Goal: Information Seeking & Learning: Learn about a topic

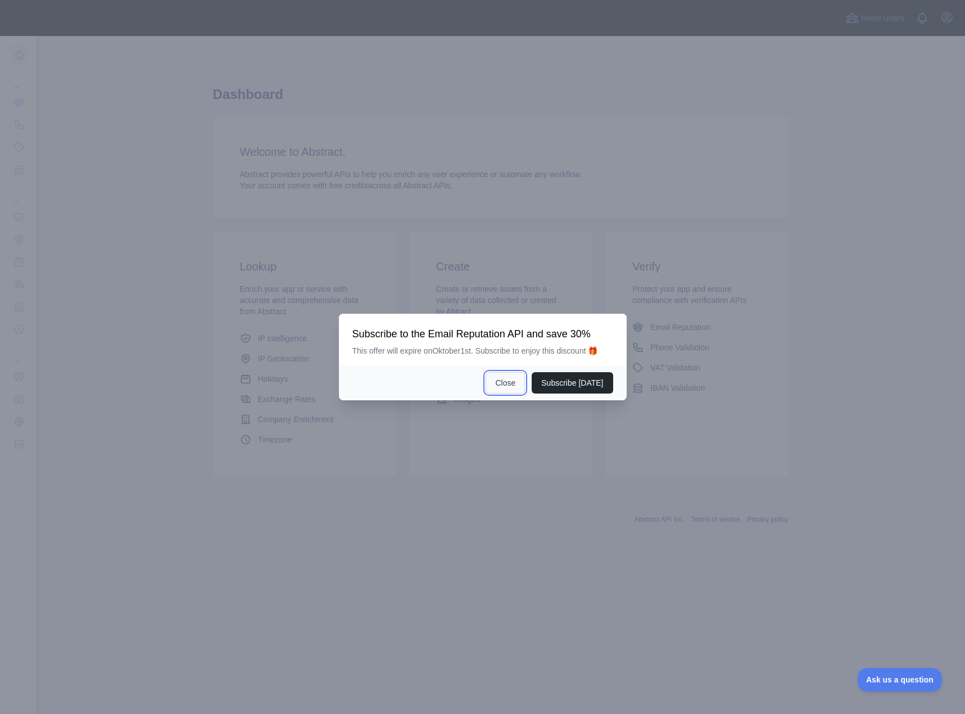
click at [510, 380] on button "Close" at bounding box center [504, 382] width 39 height 21
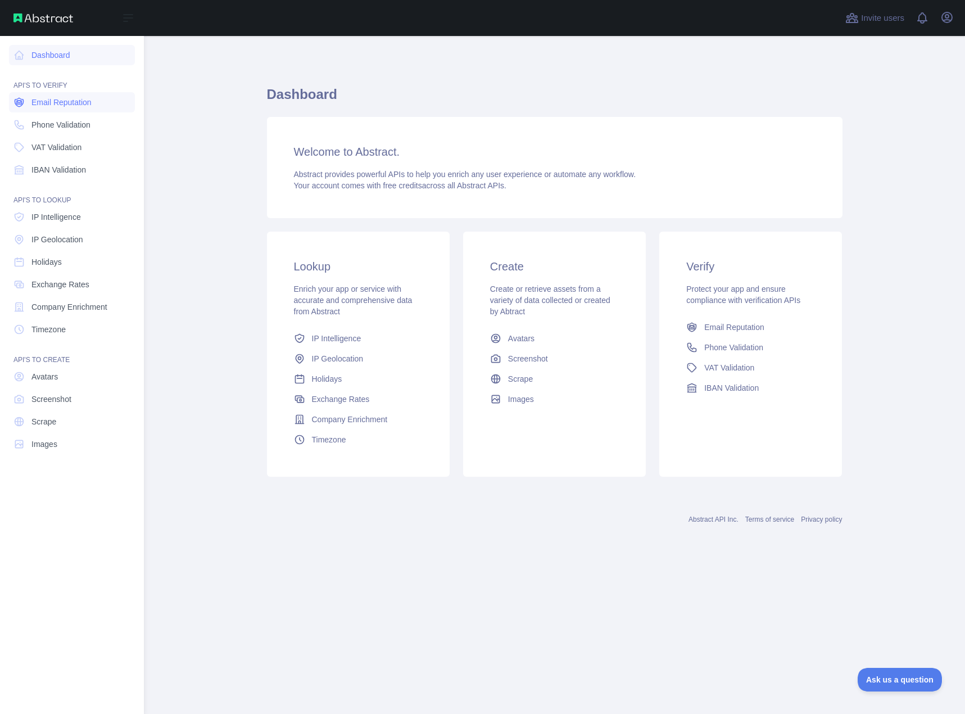
click at [33, 101] on span "Email Reputation" at bounding box center [61, 102] width 60 height 11
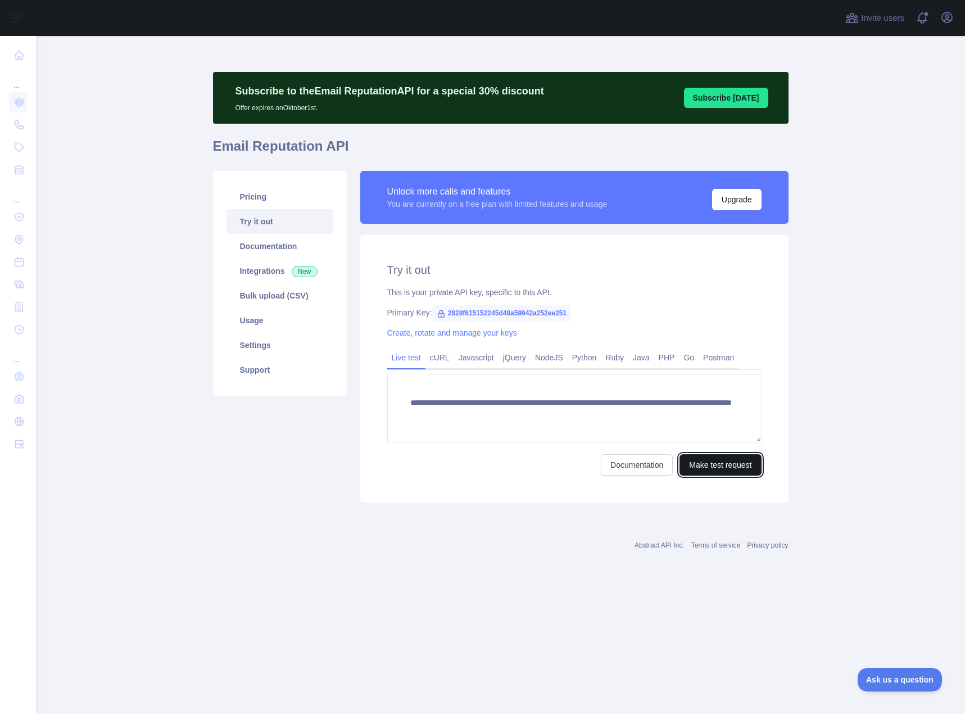
click at [718, 468] on button "Make test request" at bounding box center [719, 464] width 81 height 21
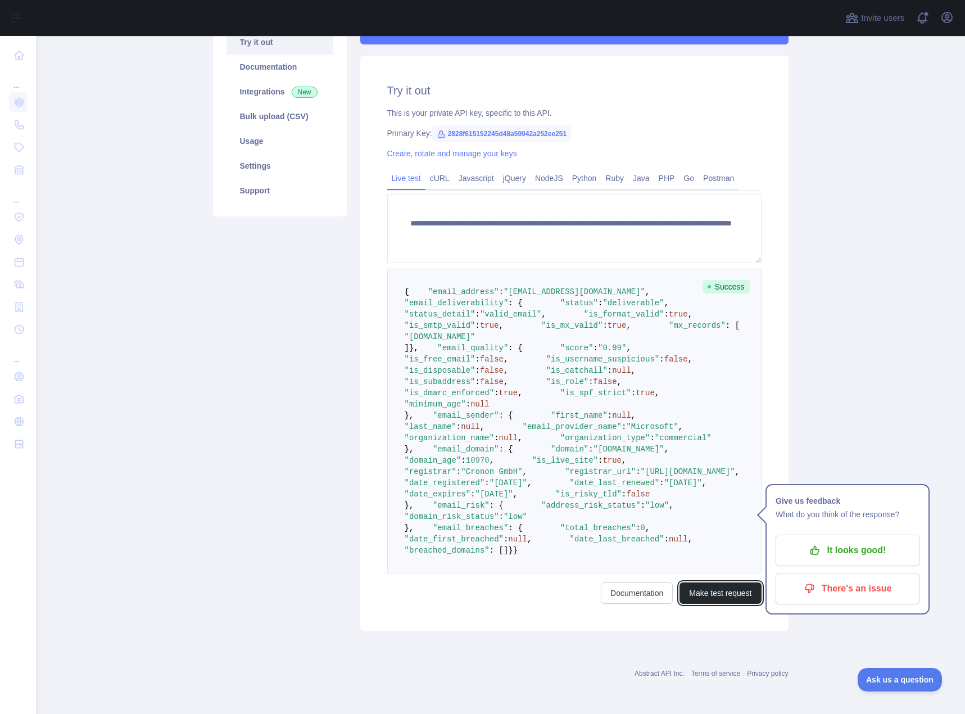
scroll to position [281, 0]
click at [330, 393] on div "Pricing Try it out Documentation Integrations New Bulk upload (CSV) Usage Setti…" at bounding box center [279, 311] width 147 height 639
drag, startPoint x: 447, startPoint y: 337, endPoint x: 488, endPoint y: 335, distance: 41.0
click at [523, 343] on span ""score" : "0.99" ," at bounding box center [577, 347] width 108 height 9
drag, startPoint x: 451, startPoint y: 344, endPoint x: 503, endPoint y: 351, distance: 52.7
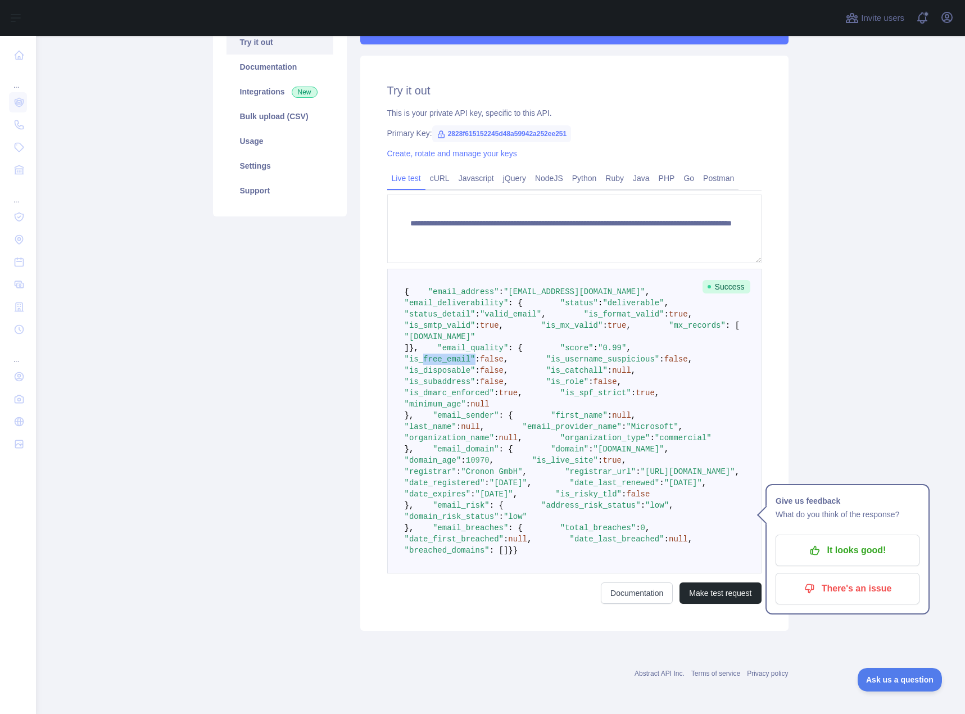
click at [499, 343] on span ""is_free_email" : false ," at bounding box center [537, 353] width 265 height 20
drag, startPoint x: 496, startPoint y: 360, endPoint x: 538, endPoint y: 362, distance: 42.7
click at [538, 357] on span ""is_username_suspicious" : false ," at bounding box center [600, 359] width 184 height 9
drag, startPoint x: 465, startPoint y: 255, endPoint x: 502, endPoint y: 263, distance: 37.4
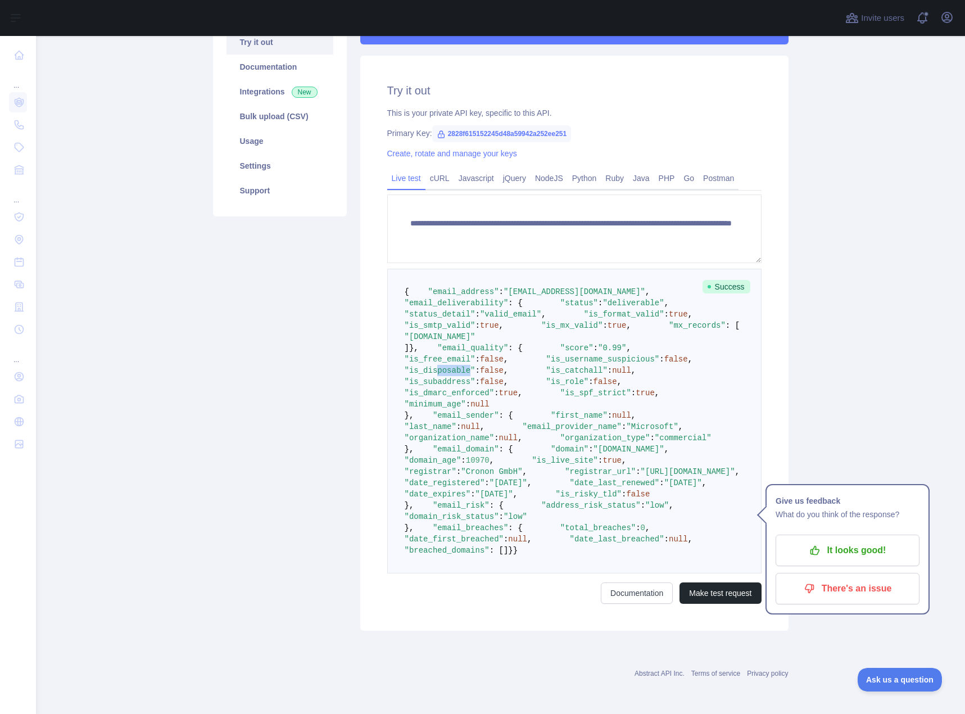
click at [475, 366] on span ""is_disposable"" at bounding box center [440, 370] width 71 height 9
drag, startPoint x: 493, startPoint y: 380, endPoint x: 558, endPoint y: 401, distance: 68.8
click at [593, 444] on span ""[DOMAIN_NAME]"" at bounding box center [628, 448] width 71 height 9
drag, startPoint x: 528, startPoint y: 438, endPoint x: 541, endPoint y: 437, distance: 13.5
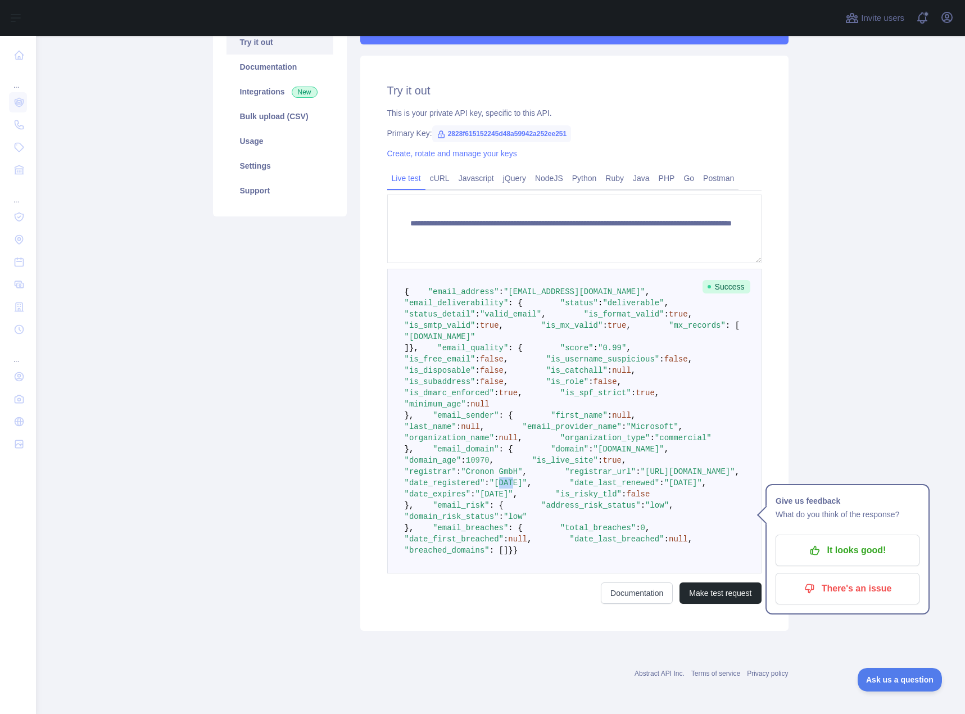
click at [527, 478] on span ""[DATE]"" at bounding box center [508, 482] width 38 height 9
drag, startPoint x: 456, startPoint y: 502, endPoint x: 506, endPoint y: 498, distance: 50.7
click at [506, 498] on pre "{ "email_address" : "[EMAIL_ADDRESS][DOMAIN_NAME]" , "email_deliverability" : {…" at bounding box center [574, 421] width 374 height 305
drag, startPoint x: 456, startPoint y: 517, endPoint x: 515, endPoint y: 516, distance: 59.6
click at [499, 516] on span ""domain_risk_status"" at bounding box center [452, 516] width 94 height 9
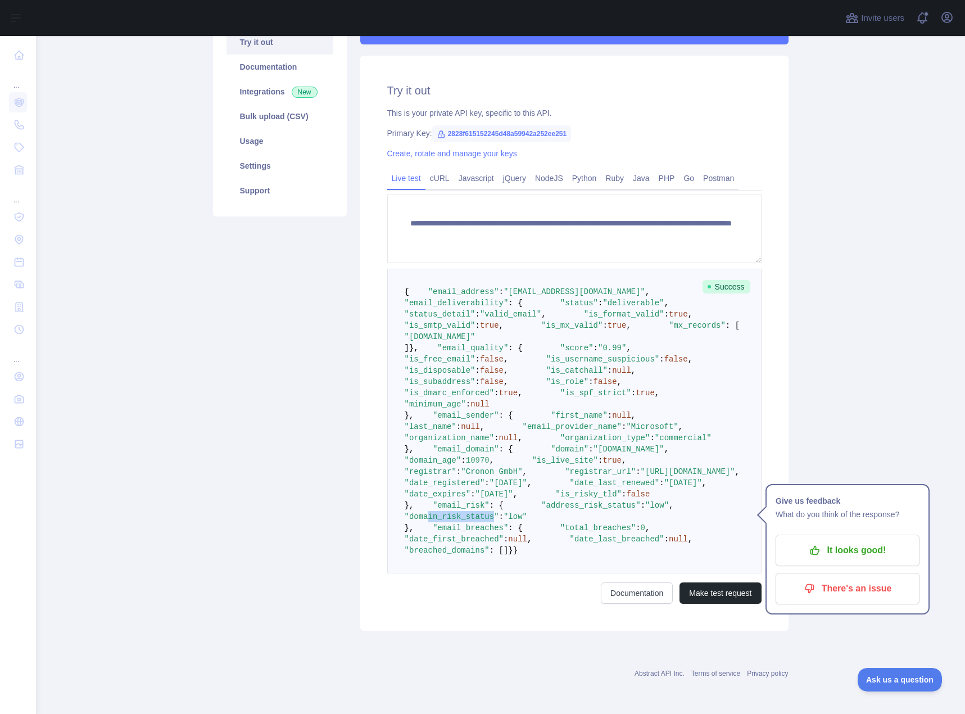
click at [481, 514] on span ""domain_risk_status"" at bounding box center [452, 516] width 94 height 9
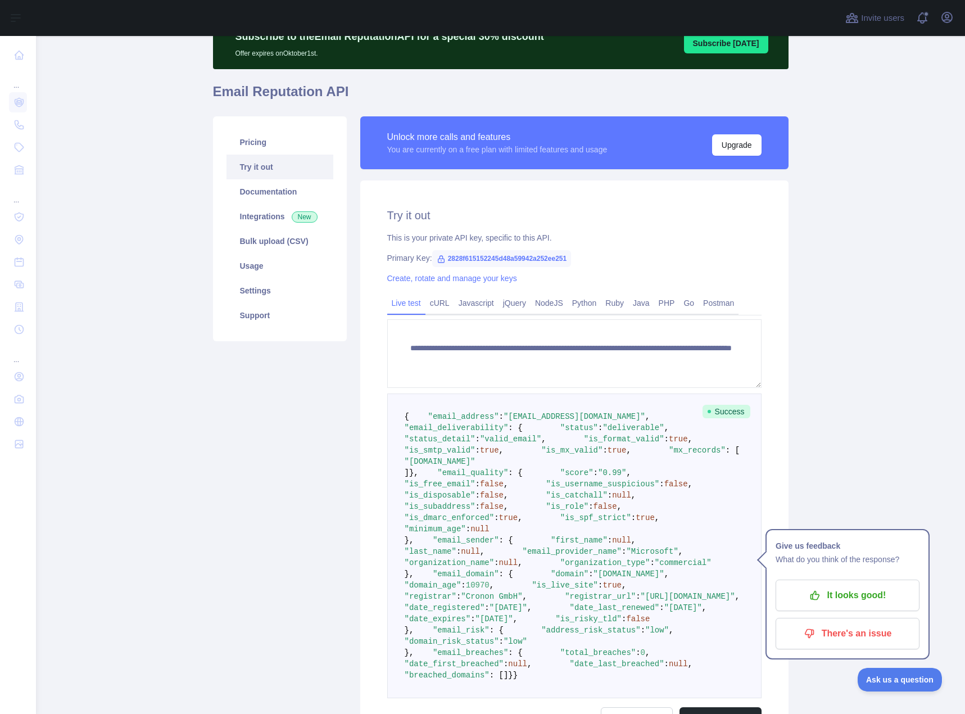
scroll to position [0, 0]
